Goal: Task Accomplishment & Management: Use online tool/utility

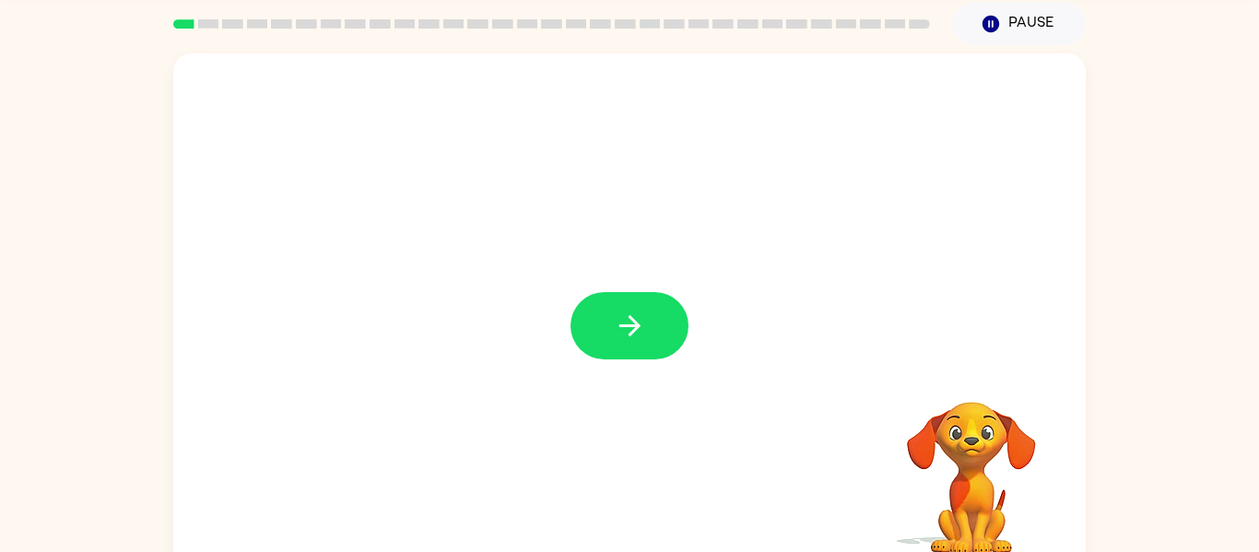
scroll to position [74, 0]
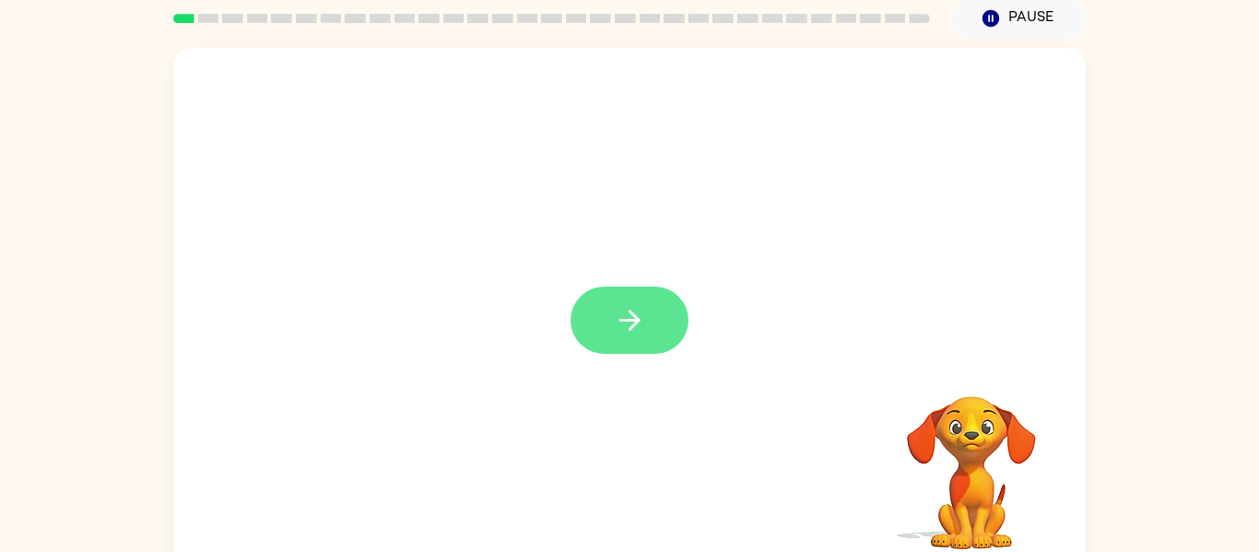
click at [617, 296] on button "button" at bounding box center [629, 320] width 118 height 67
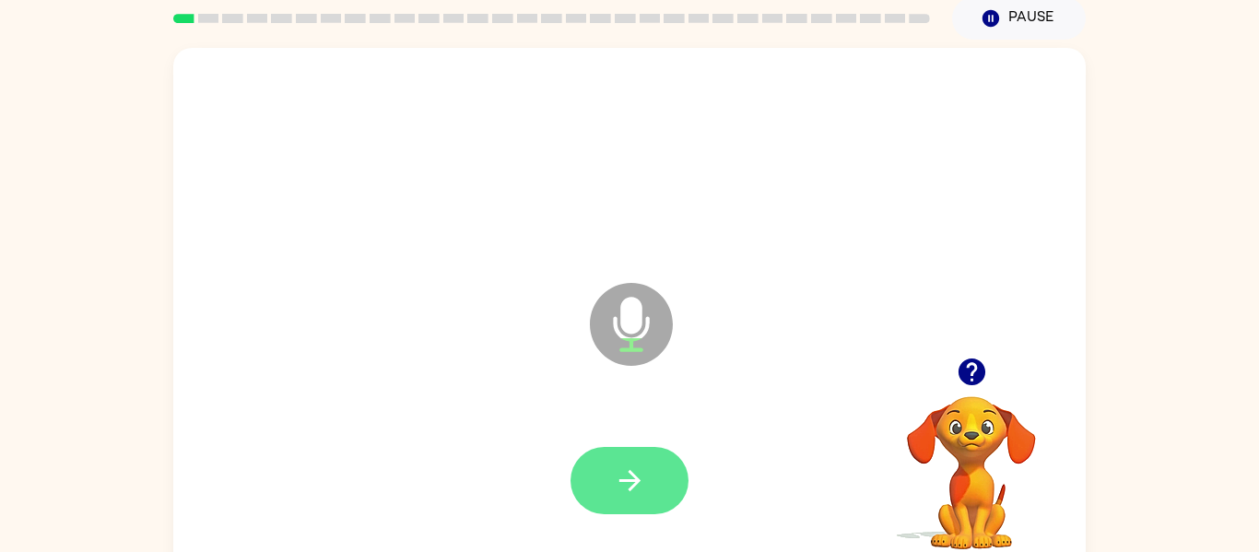
click at [652, 464] on button "button" at bounding box center [629, 480] width 118 height 67
click at [624, 470] on icon "button" at bounding box center [630, 480] width 32 height 32
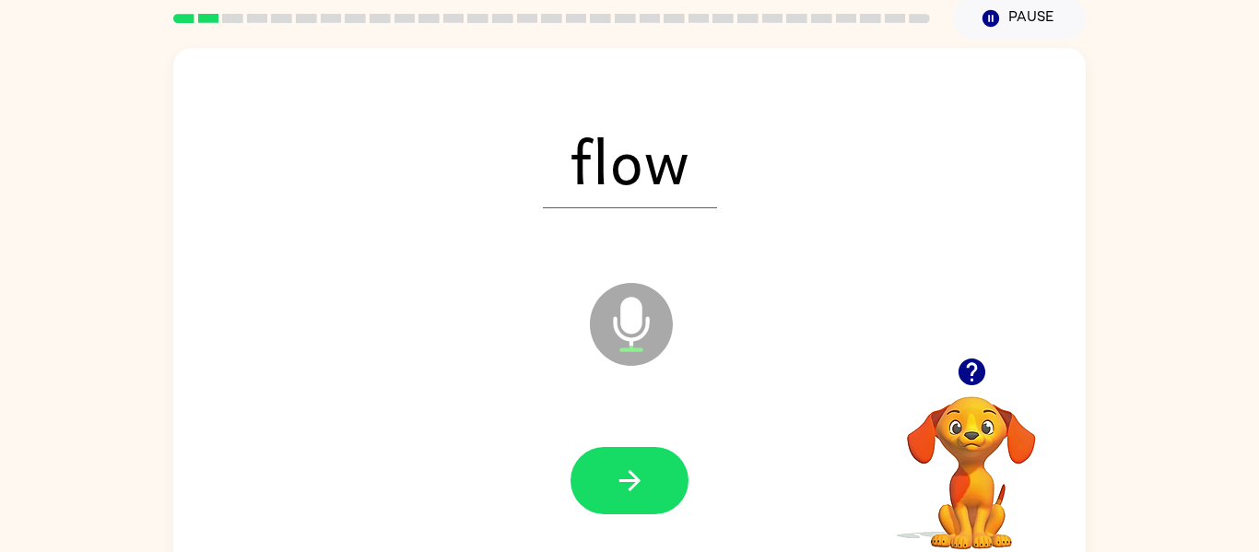
click at [624, 470] on icon "button" at bounding box center [630, 480] width 32 height 32
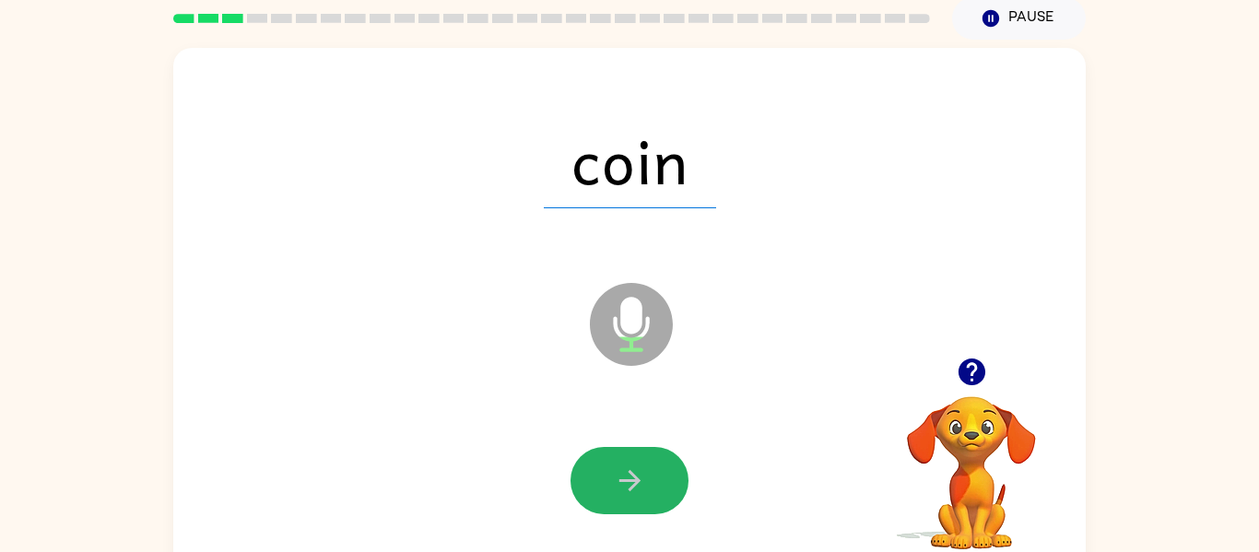
click at [624, 470] on icon "button" at bounding box center [630, 480] width 32 height 32
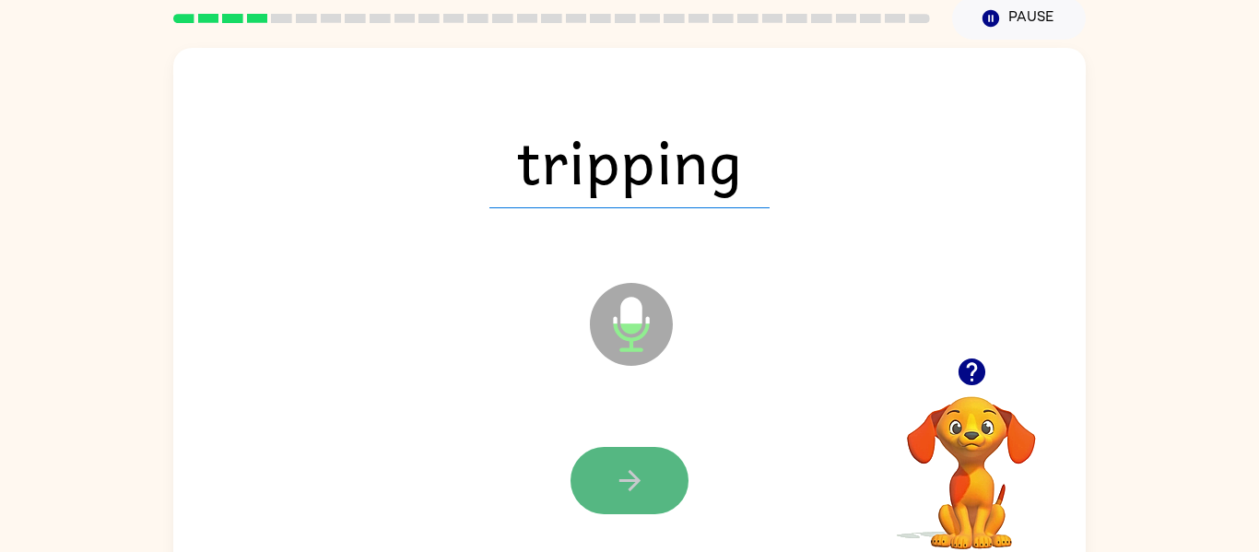
click at [639, 483] on icon "button" at bounding box center [630, 480] width 32 height 32
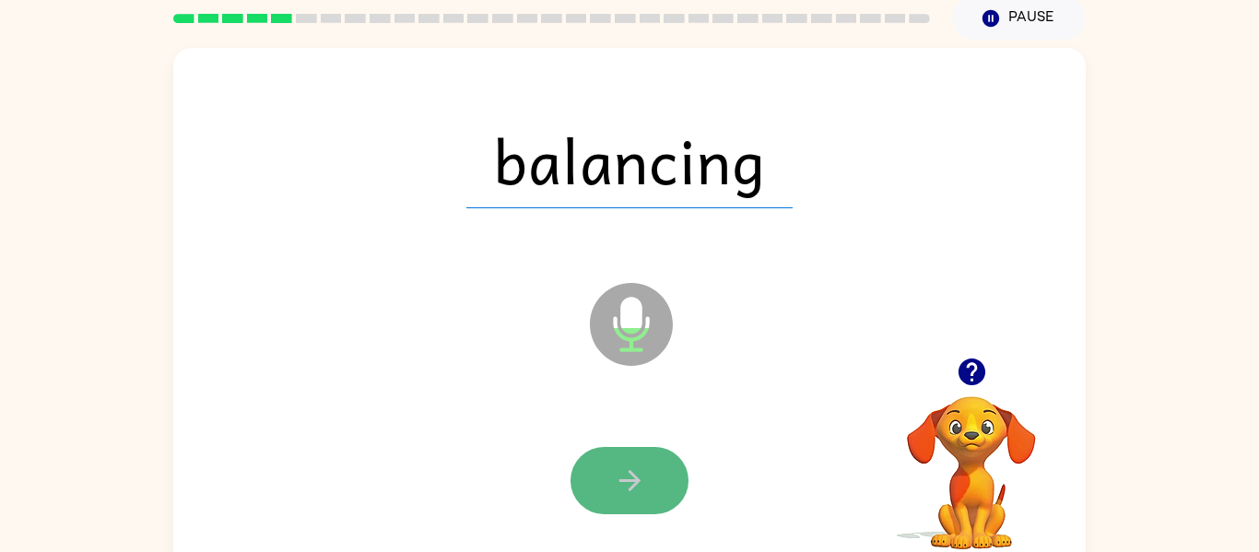
click at [665, 501] on button "button" at bounding box center [629, 480] width 118 height 67
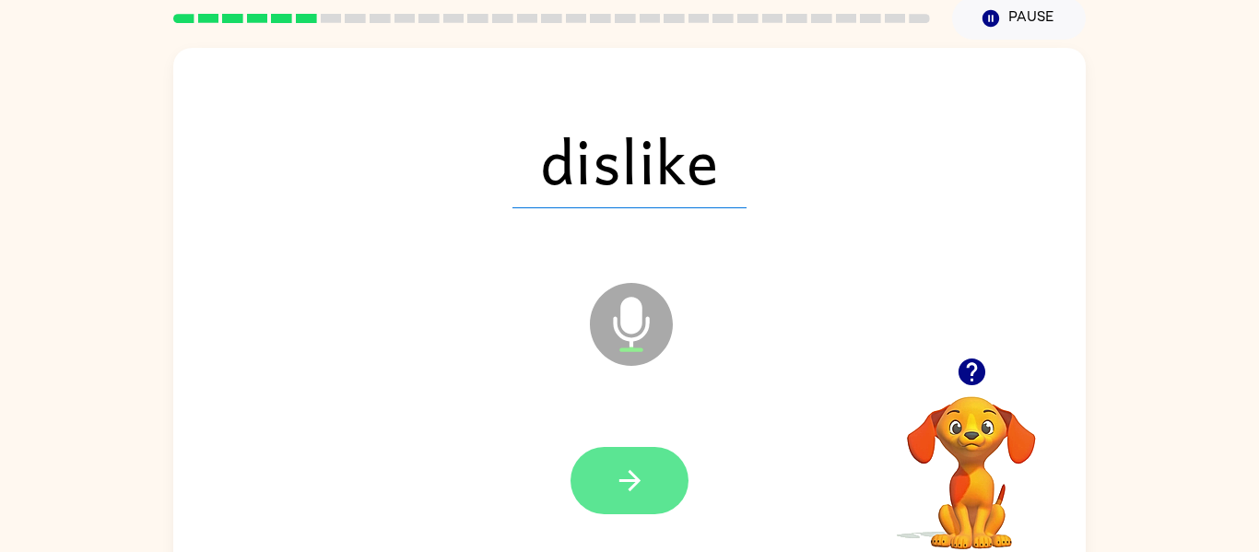
click at [637, 504] on button "button" at bounding box center [629, 480] width 118 height 67
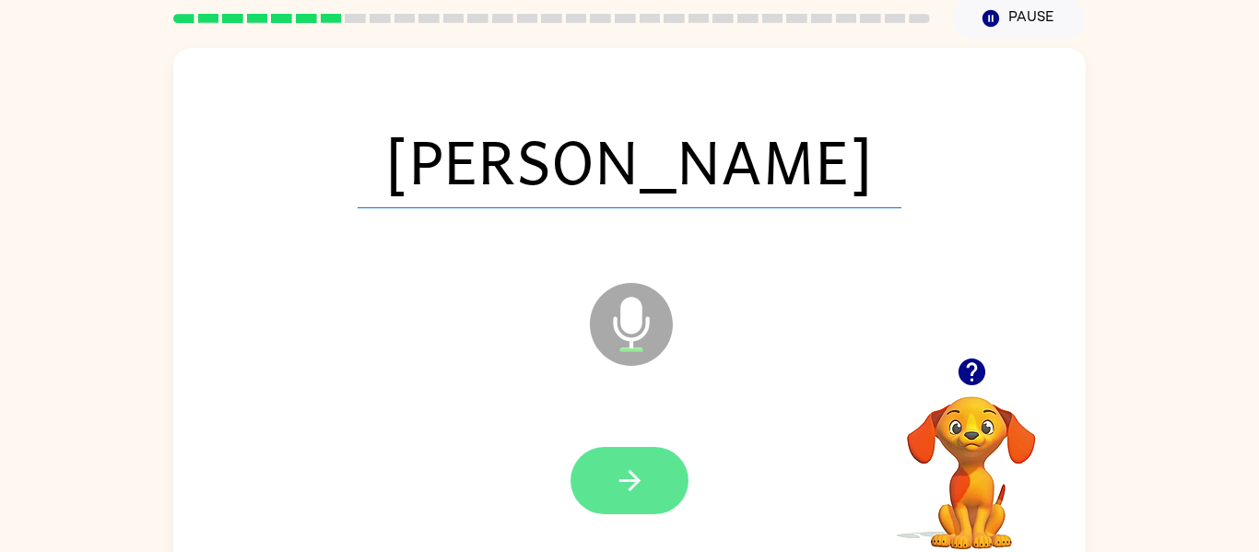
click at [574, 478] on button "button" at bounding box center [629, 480] width 118 height 67
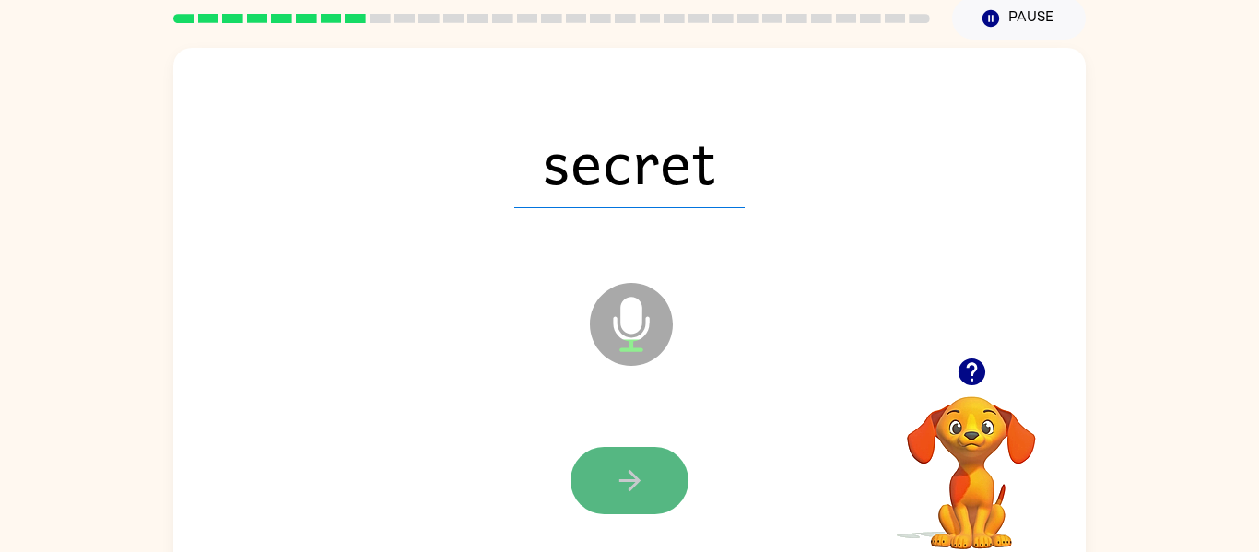
click at [601, 473] on button "button" at bounding box center [629, 480] width 118 height 67
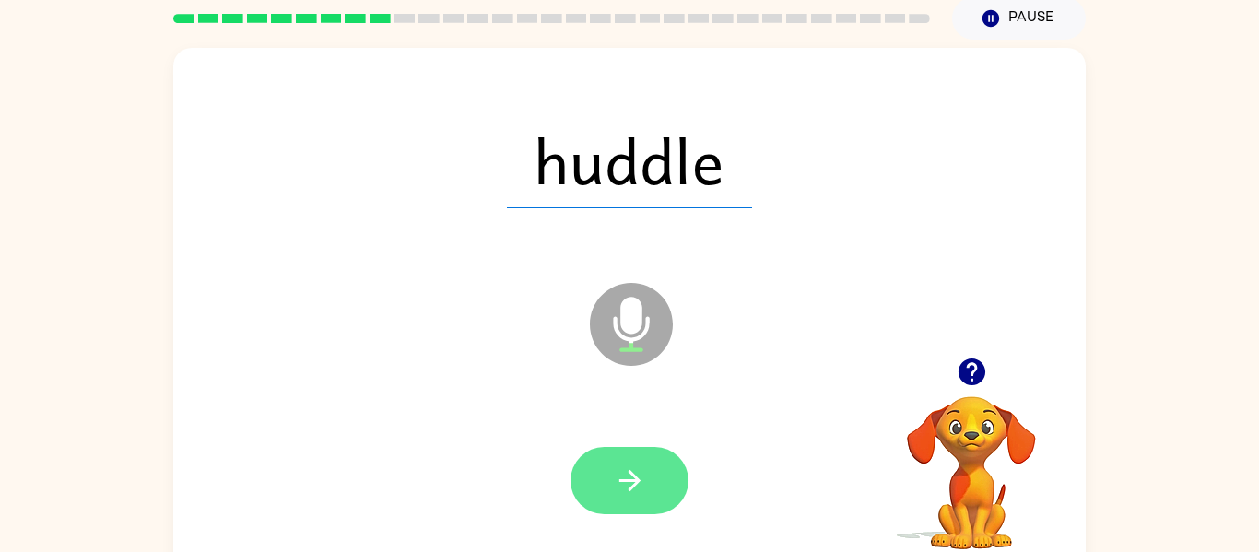
click at [602, 455] on button "button" at bounding box center [629, 480] width 118 height 67
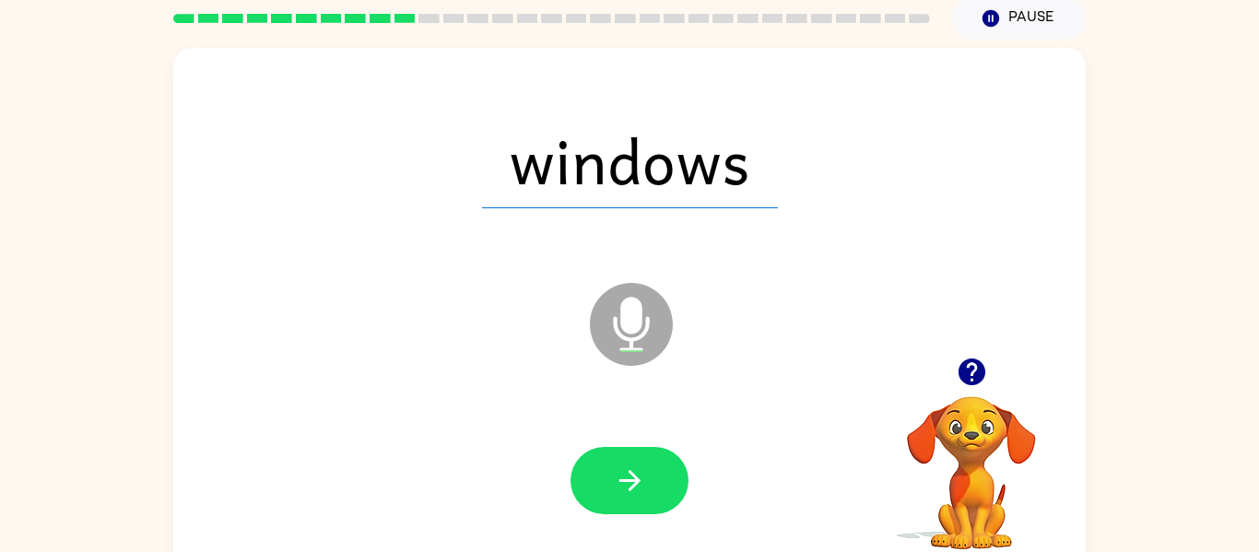
click at [602, 455] on button "button" at bounding box center [629, 480] width 118 height 67
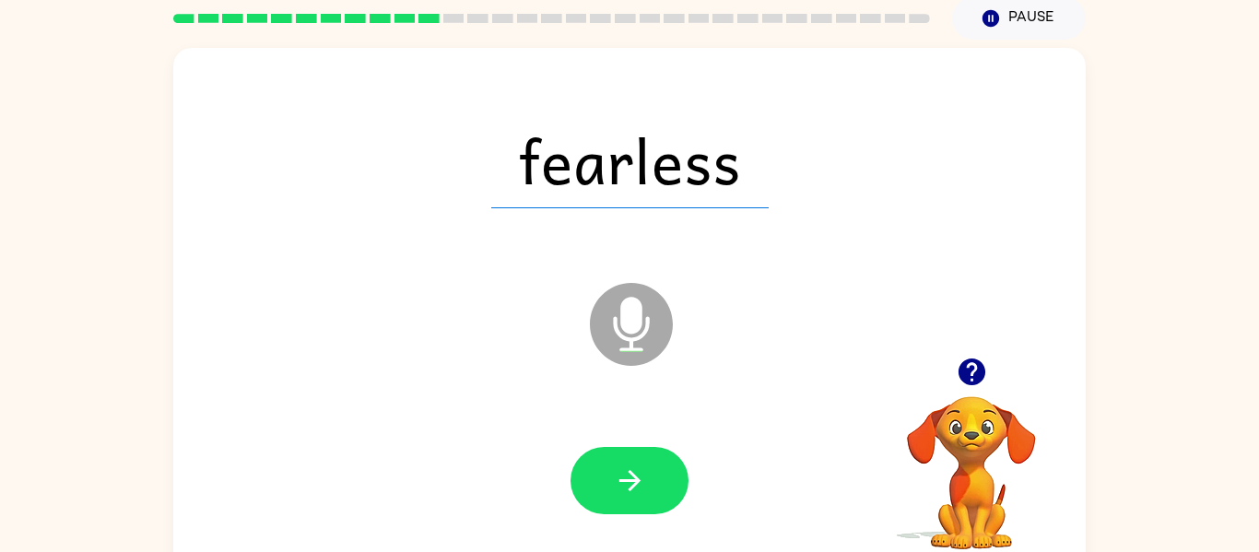
click at [602, 455] on button "button" at bounding box center [629, 480] width 118 height 67
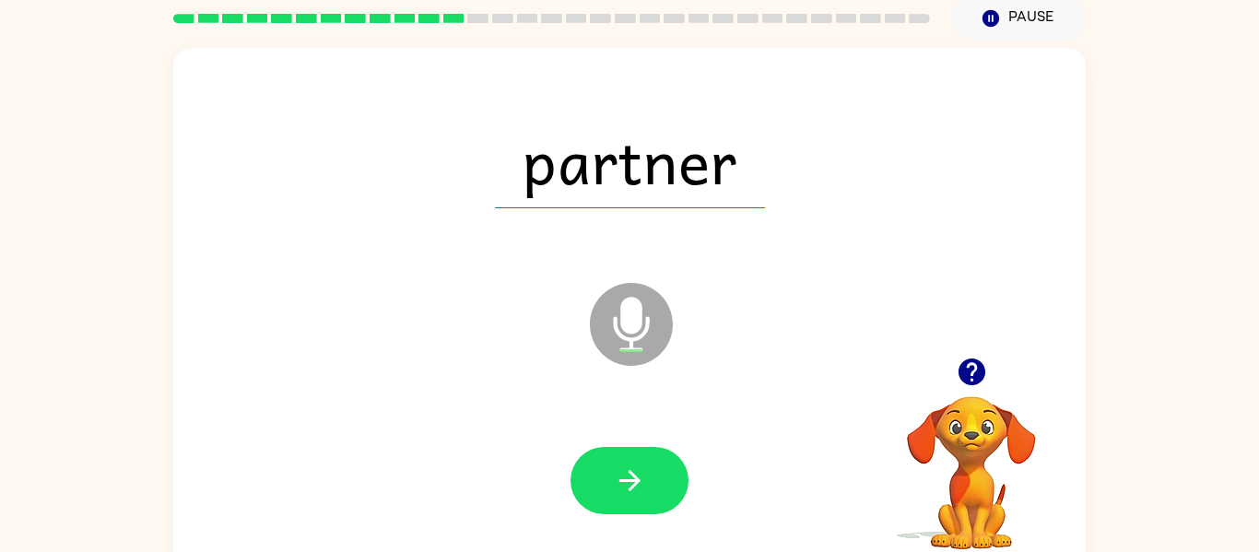
click at [602, 455] on button "button" at bounding box center [629, 480] width 118 height 67
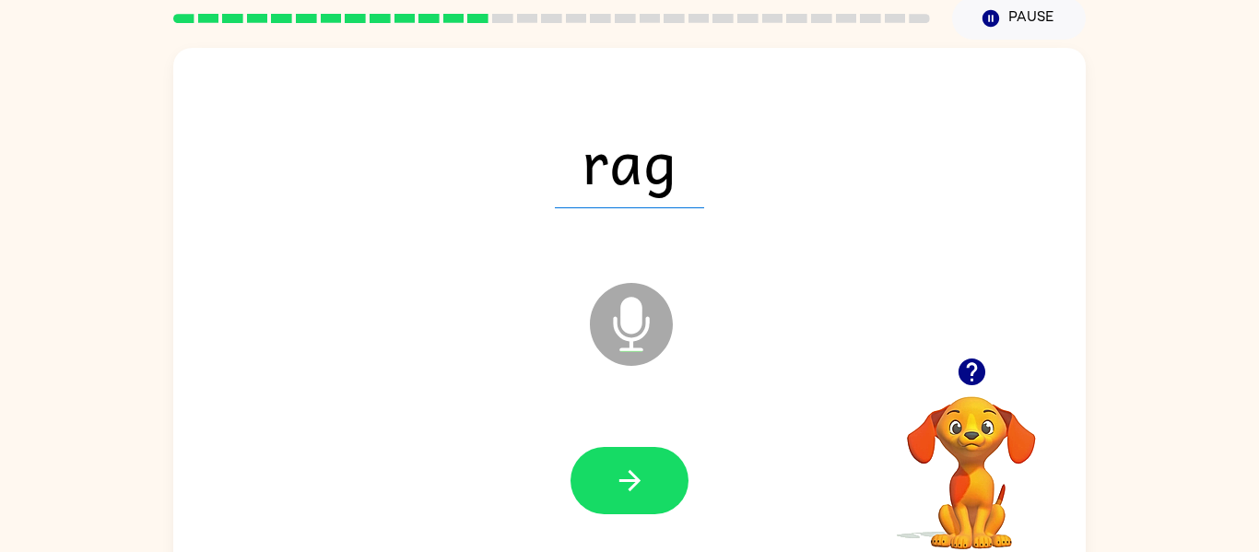
click at [602, 455] on button "button" at bounding box center [629, 480] width 118 height 67
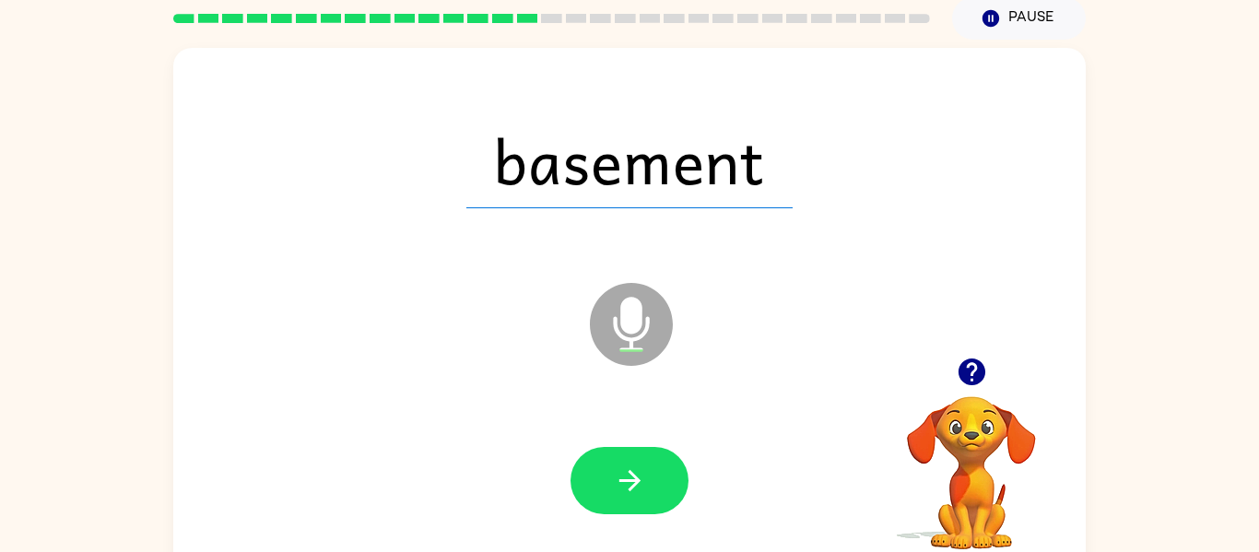
click at [602, 455] on button "button" at bounding box center [629, 480] width 118 height 67
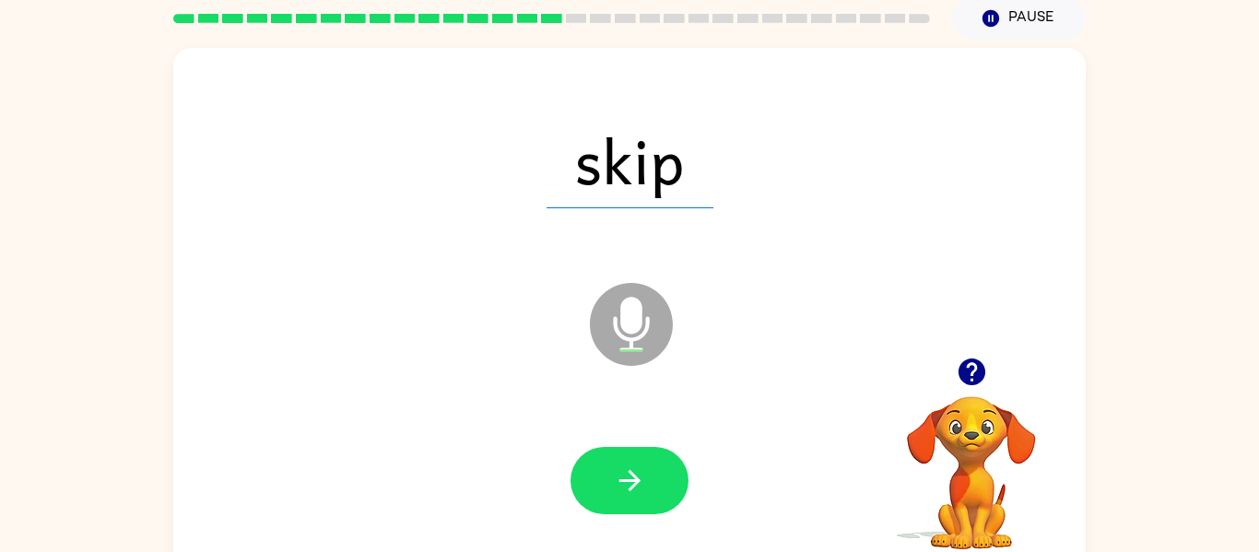
click at [602, 455] on button "button" at bounding box center [629, 480] width 118 height 67
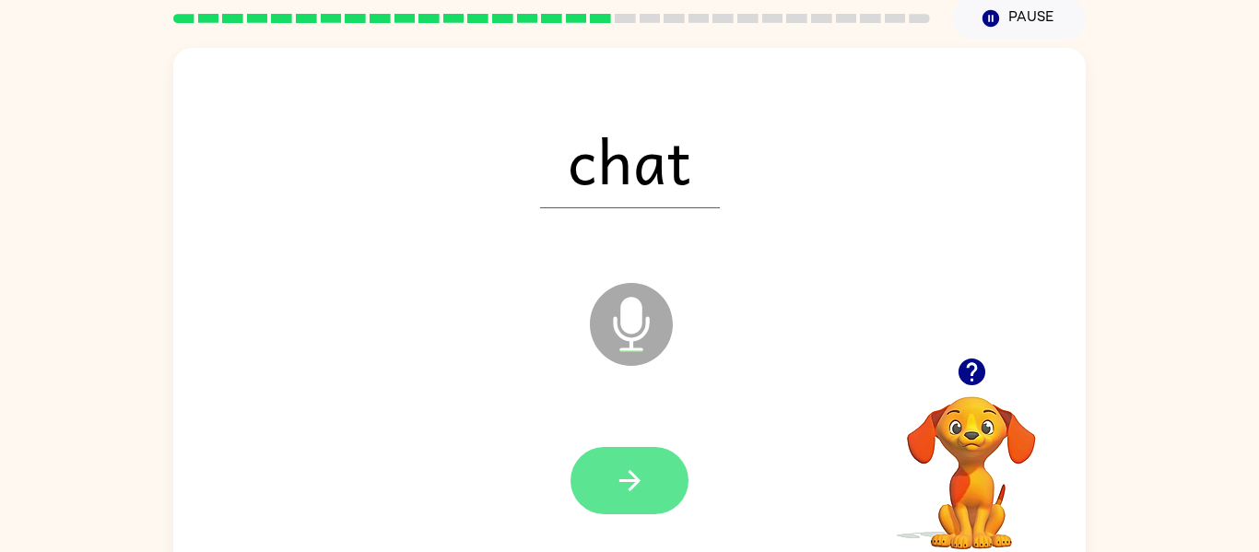
click at [639, 482] on icon "button" at bounding box center [630, 480] width 32 height 32
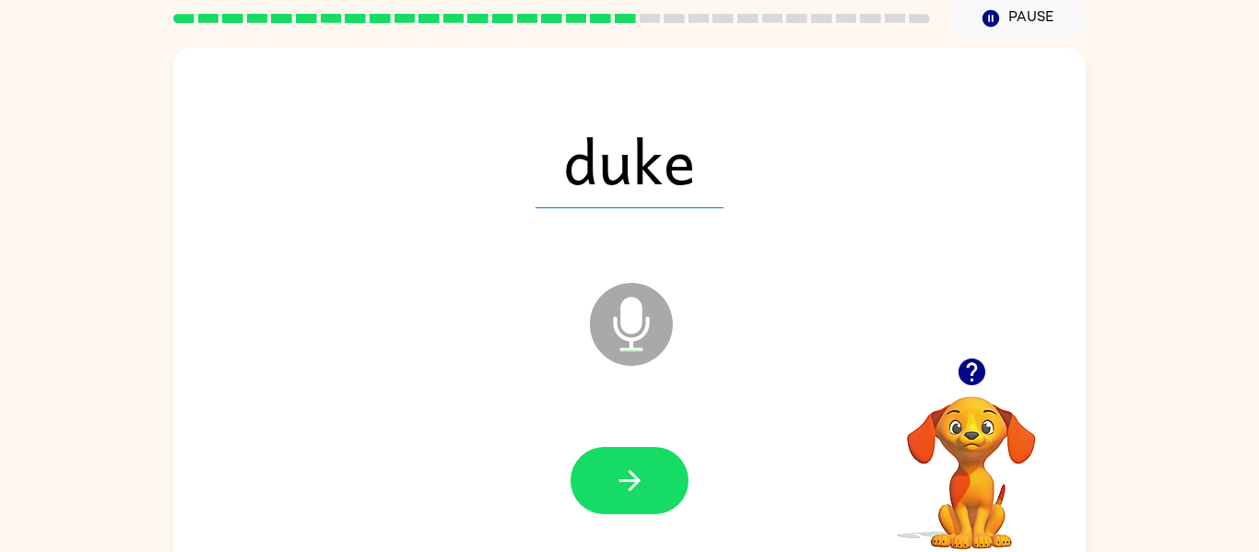
click at [639, 482] on icon "button" at bounding box center [630, 480] width 32 height 32
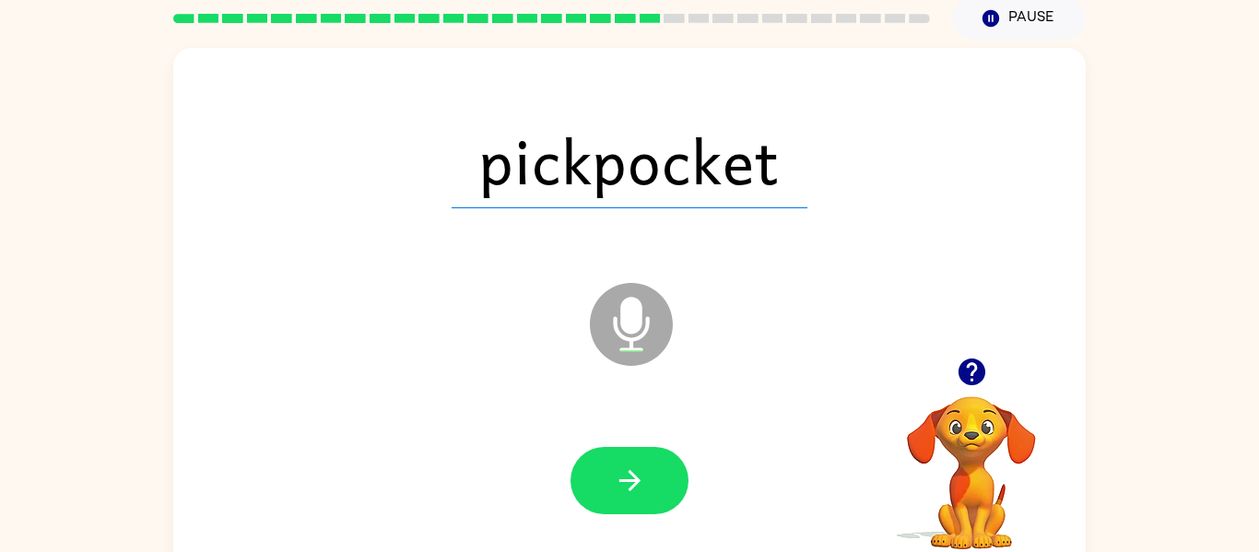
click at [639, 482] on icon "button" at bounding box center [630, 480] width 32 height 32
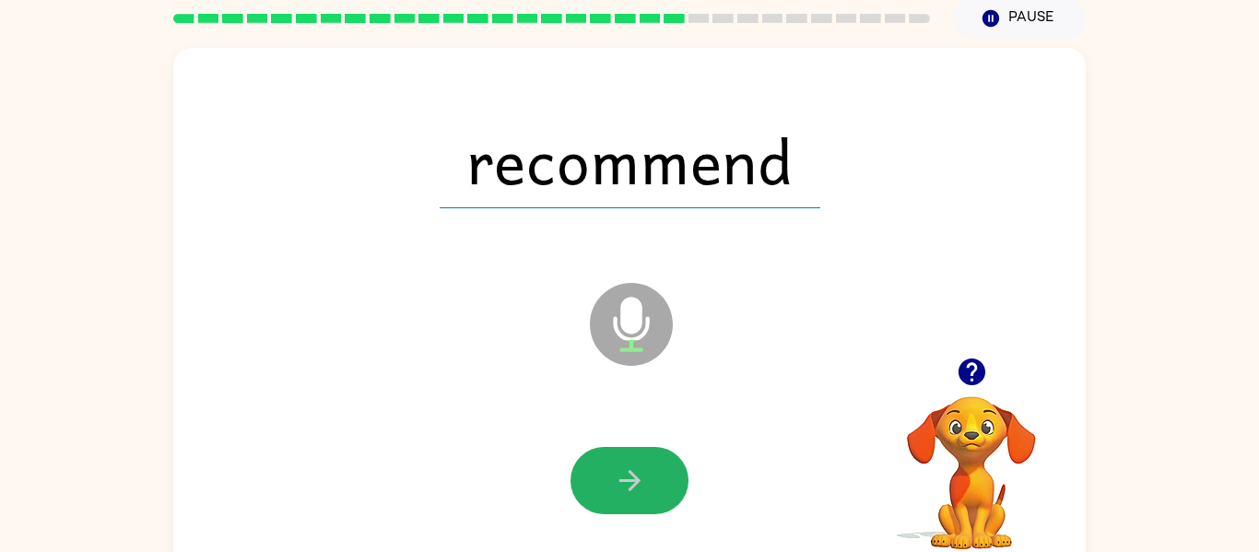
click at [639, 482] on icon "button" at bounding box center [630, 480] width 32 height 32
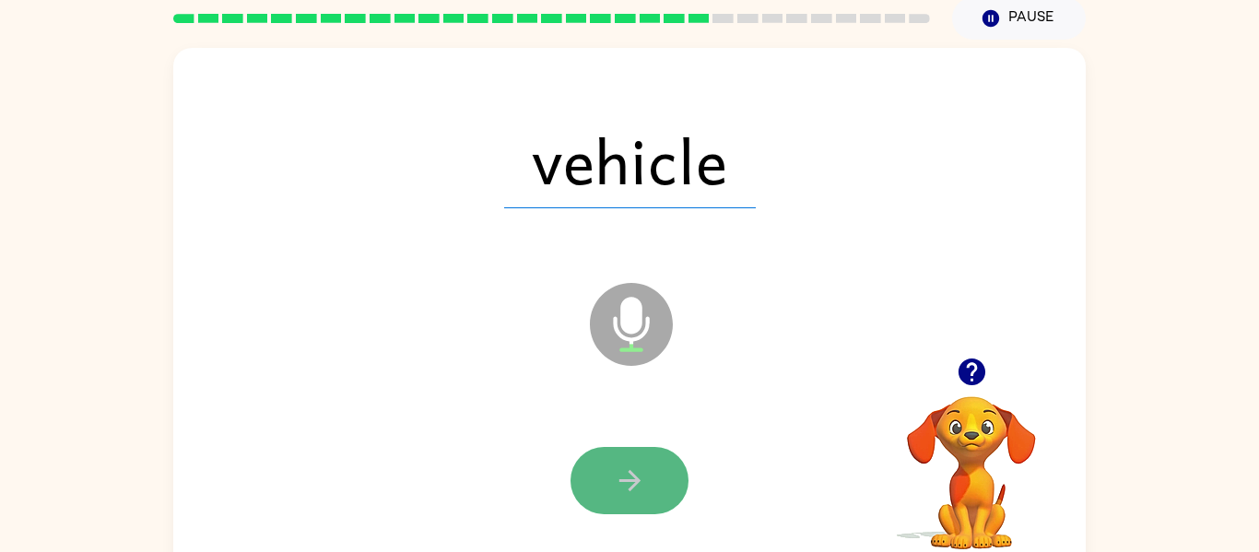
click at [639, 482] on icon "button" at bounding box center [630, 480] width 32 height 32
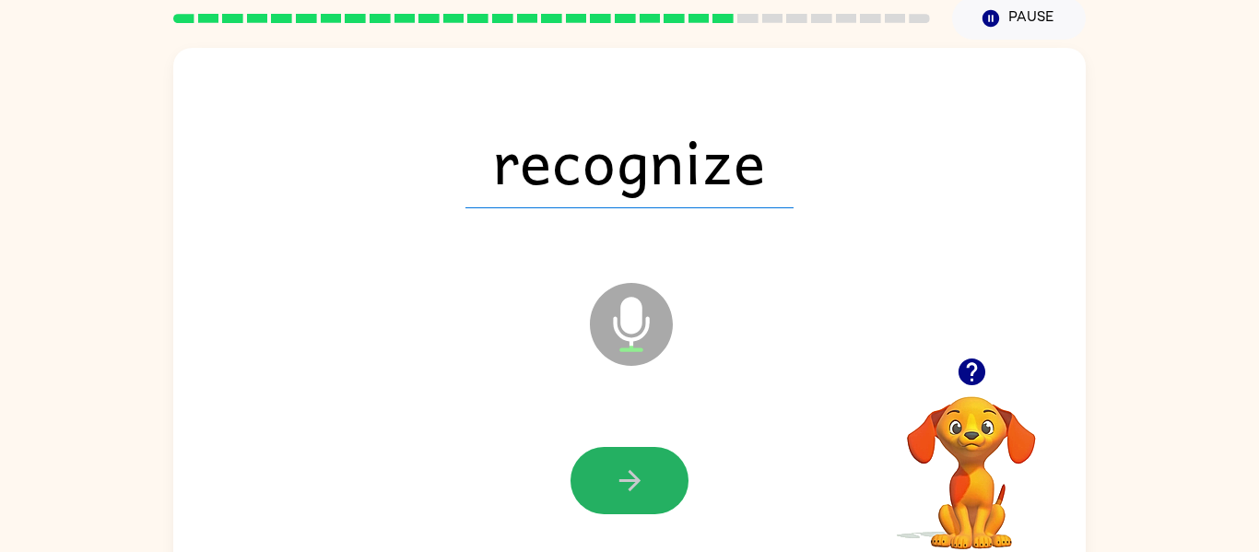
click at [639, 482] on icon "button" at bounding box center [630, 480] width 32 height 32
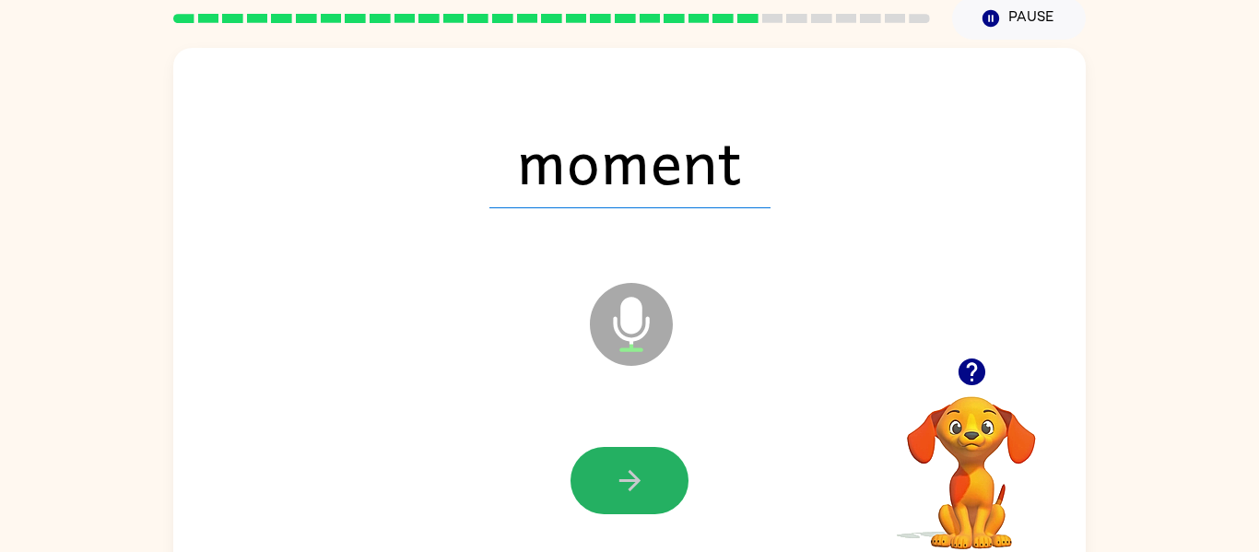
click at [639, 482] on icon "button" at bounding box center [630, 480] width 32 height 32
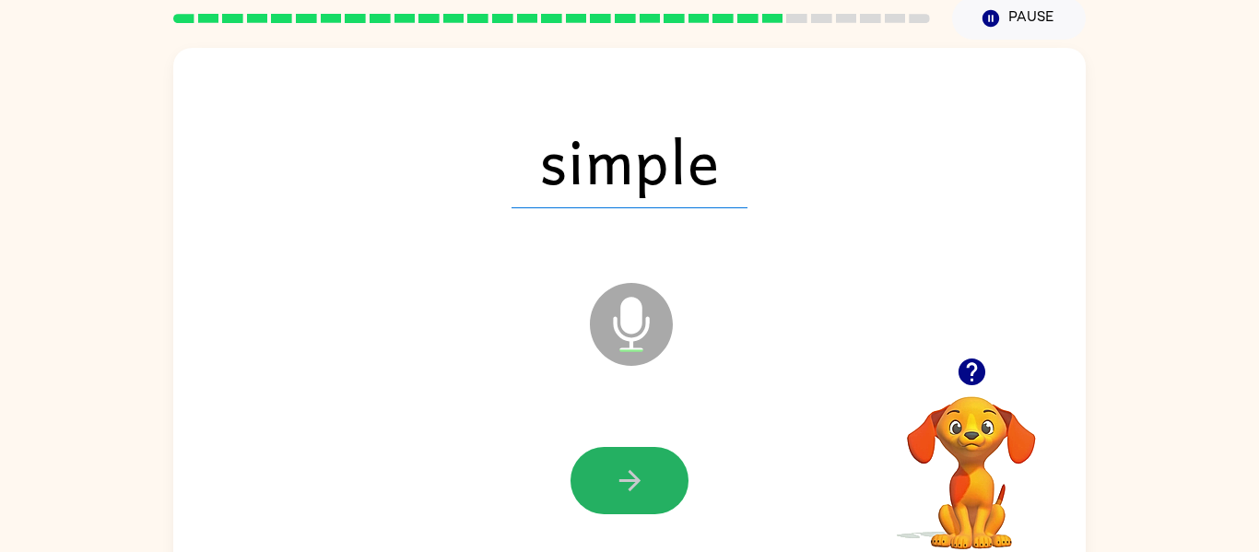
click at [639, 482] on icon "button" at bounding box center [630, 480] width 32 height 32
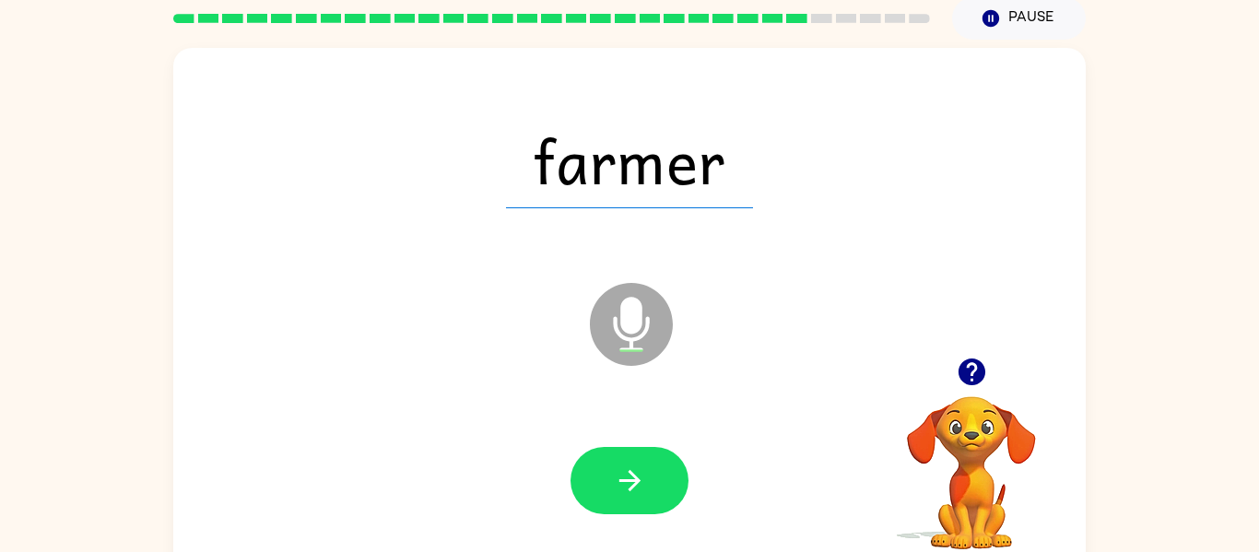
click at [639, 482] on icon "button" at bounding box center [630, 480] width 32 height 32
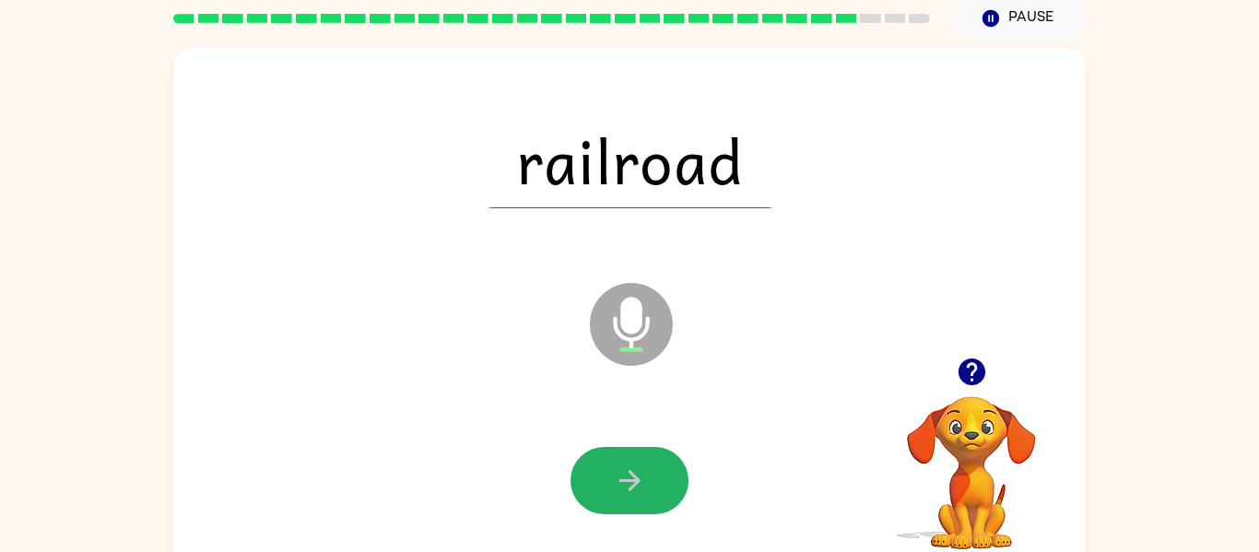
click at [639, 482] on icon "button" at bounding box center [630, 480] width 32 height 32
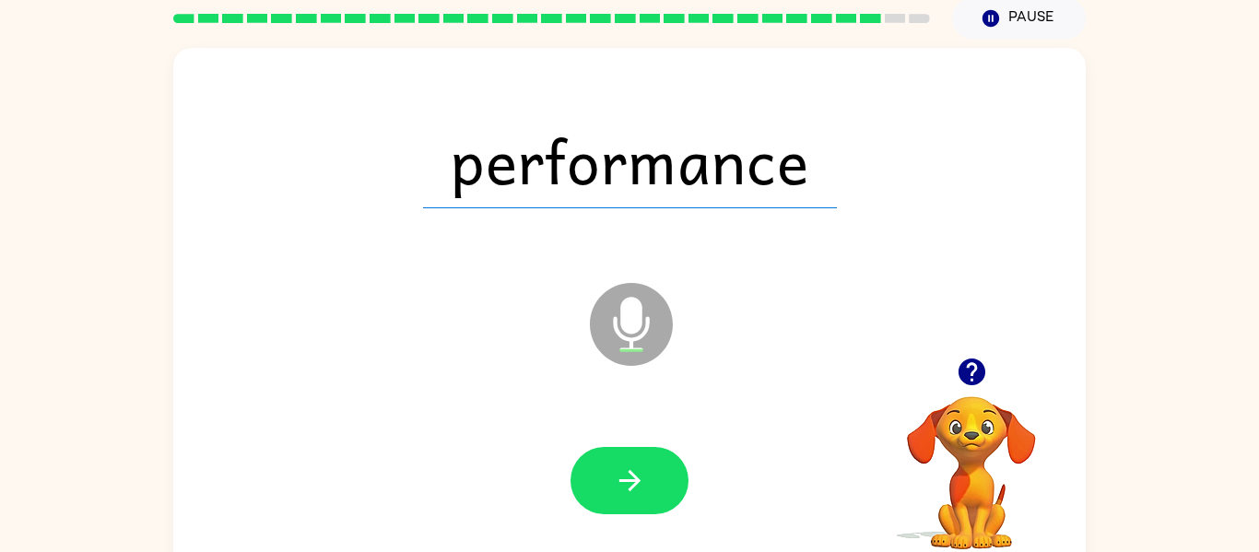
click at [639, 482] on icon "button" at bounding box center [630, 480] width 32 height 32
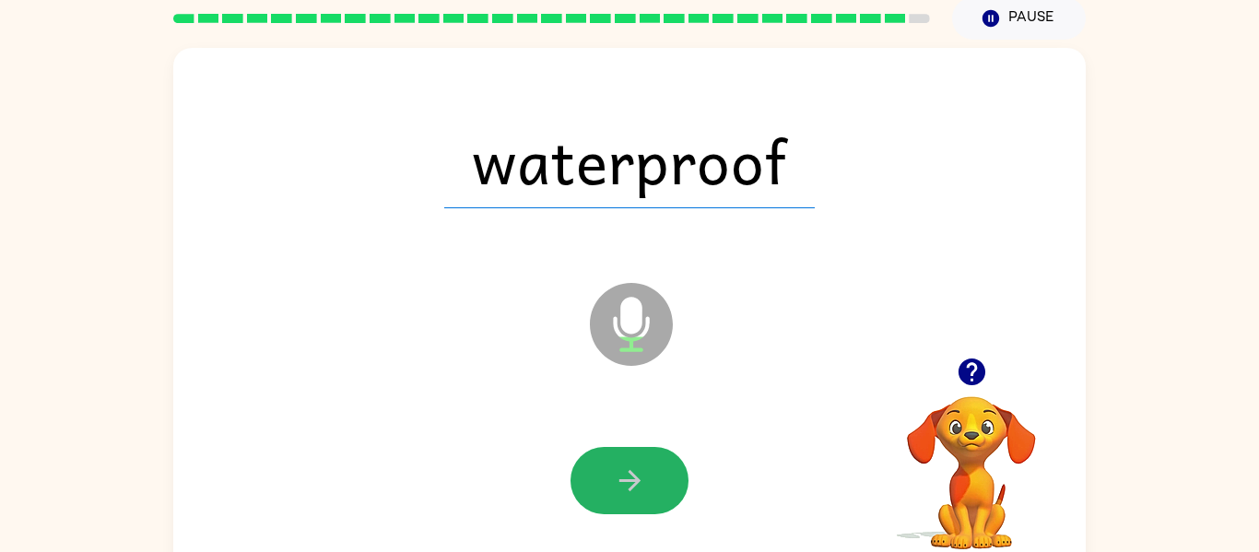
click at [639, 482] on icon "button" at bounding box center [630, 480] width 32 height 32
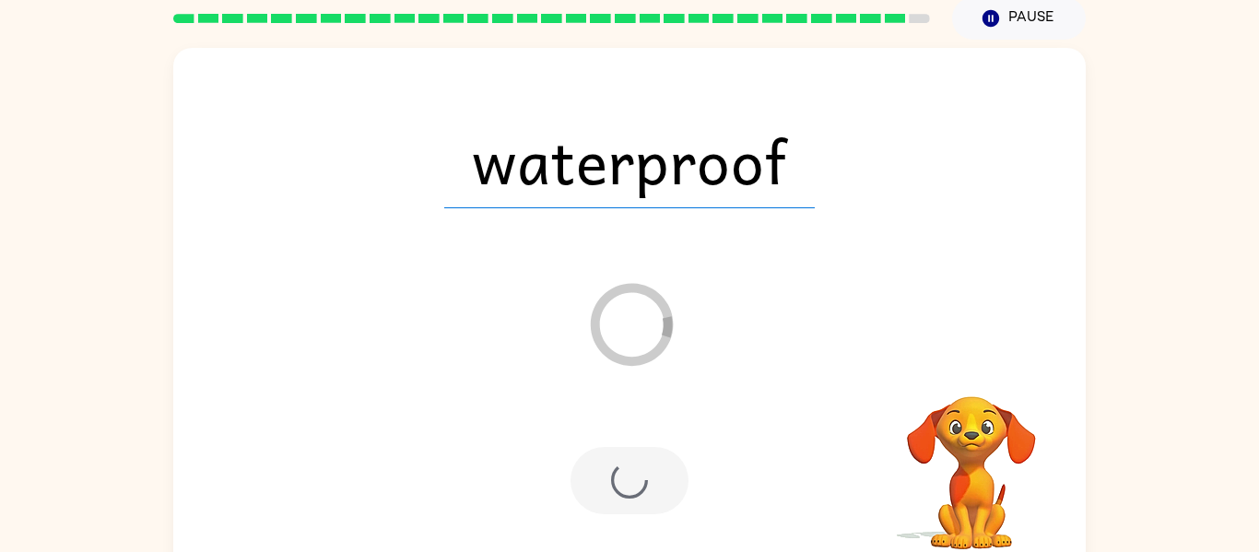
scroll to position [57, 0]
